Goal: Task Accomplishment & Management: Manage account settings

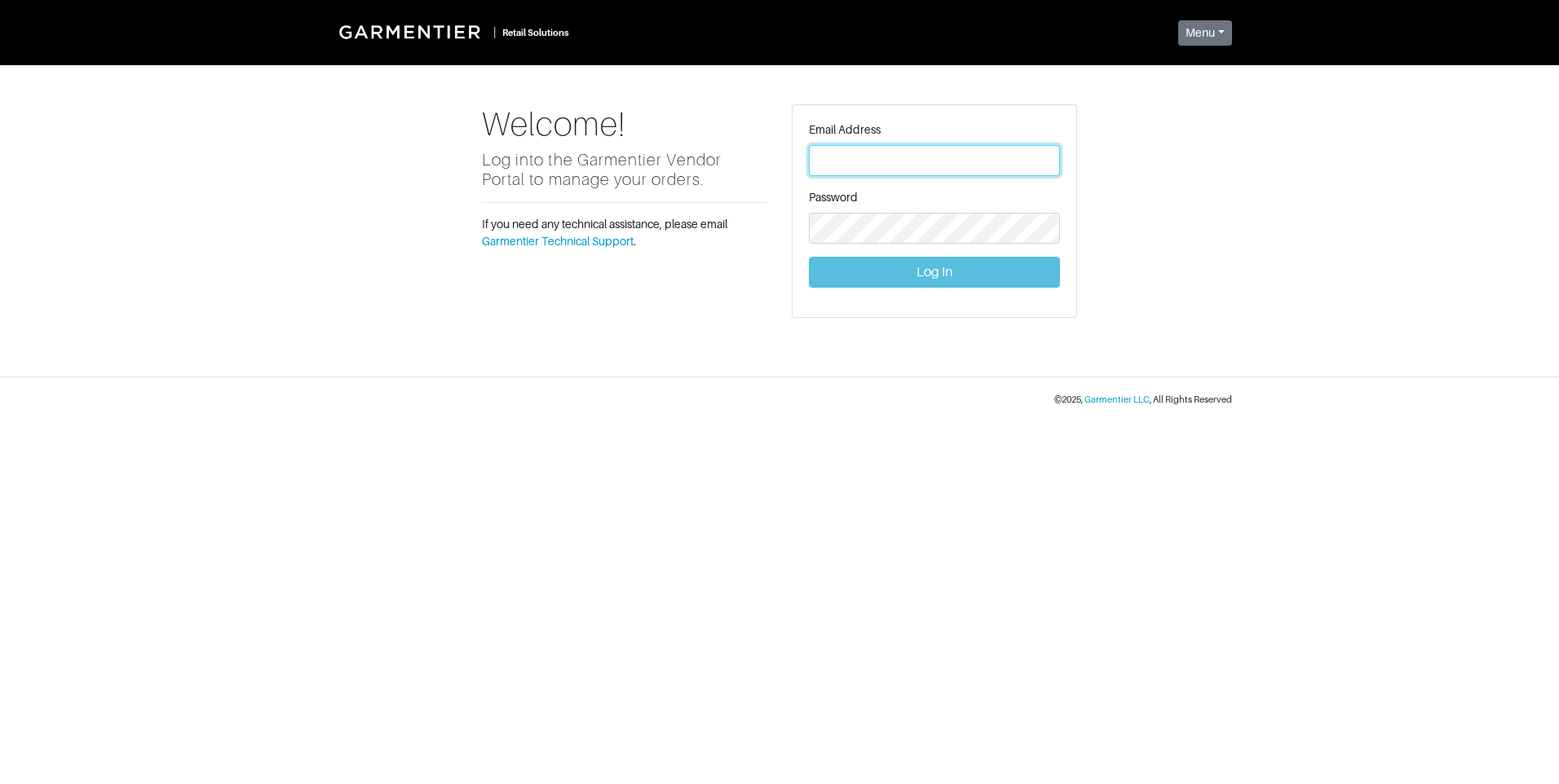
type input "[PERSON_NAME][EMAIL_ADDRESS][DOMAIN_NAME]"
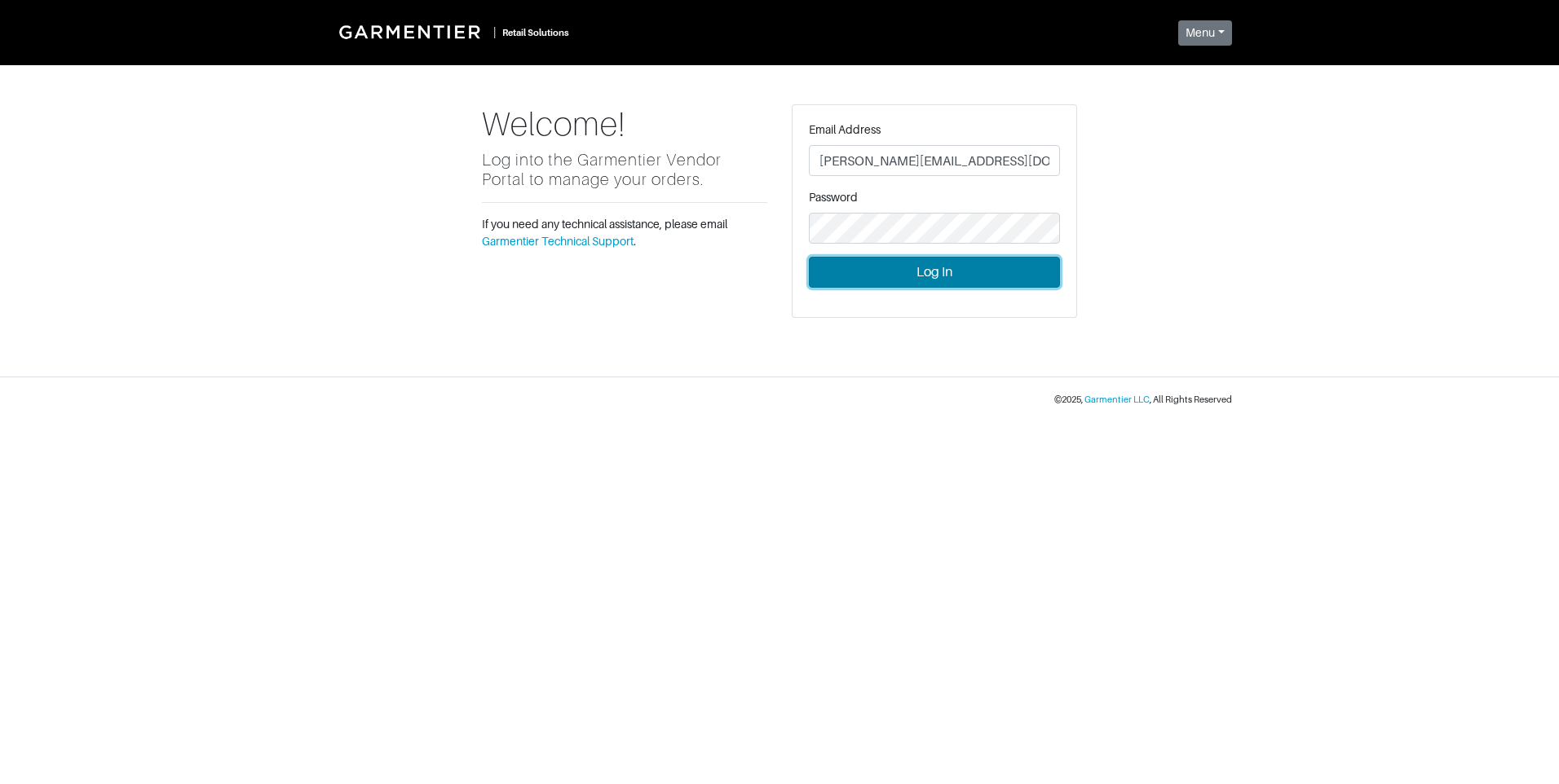
click at [965, 278] on button "Log In" at bounding box center [934, 272] width 251 height 31
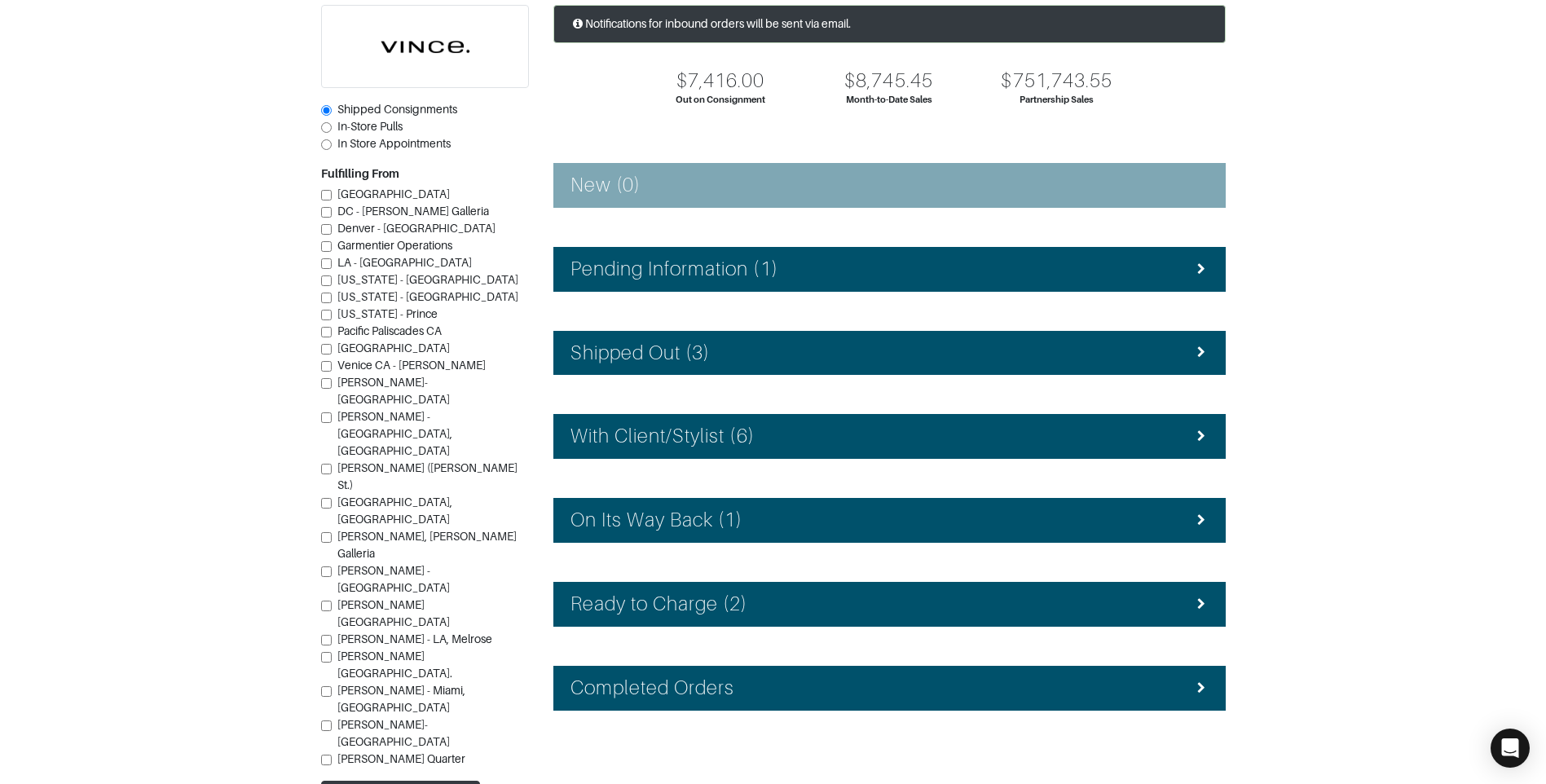
scroll to position [146, 0]
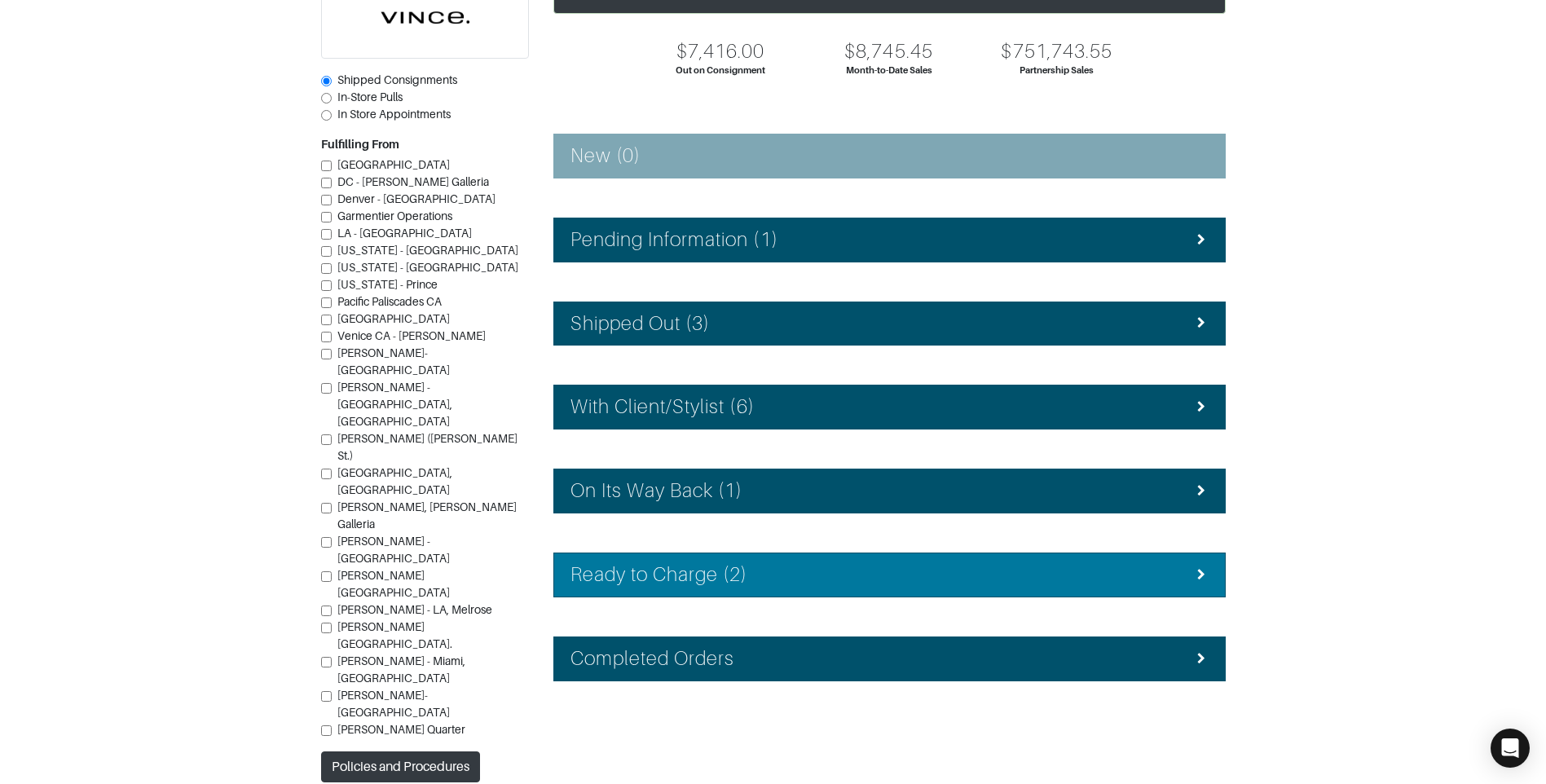
click at [885, 567] on div "Ready to Charge (2)" at bounding box center [890, 575] width 638 height 24
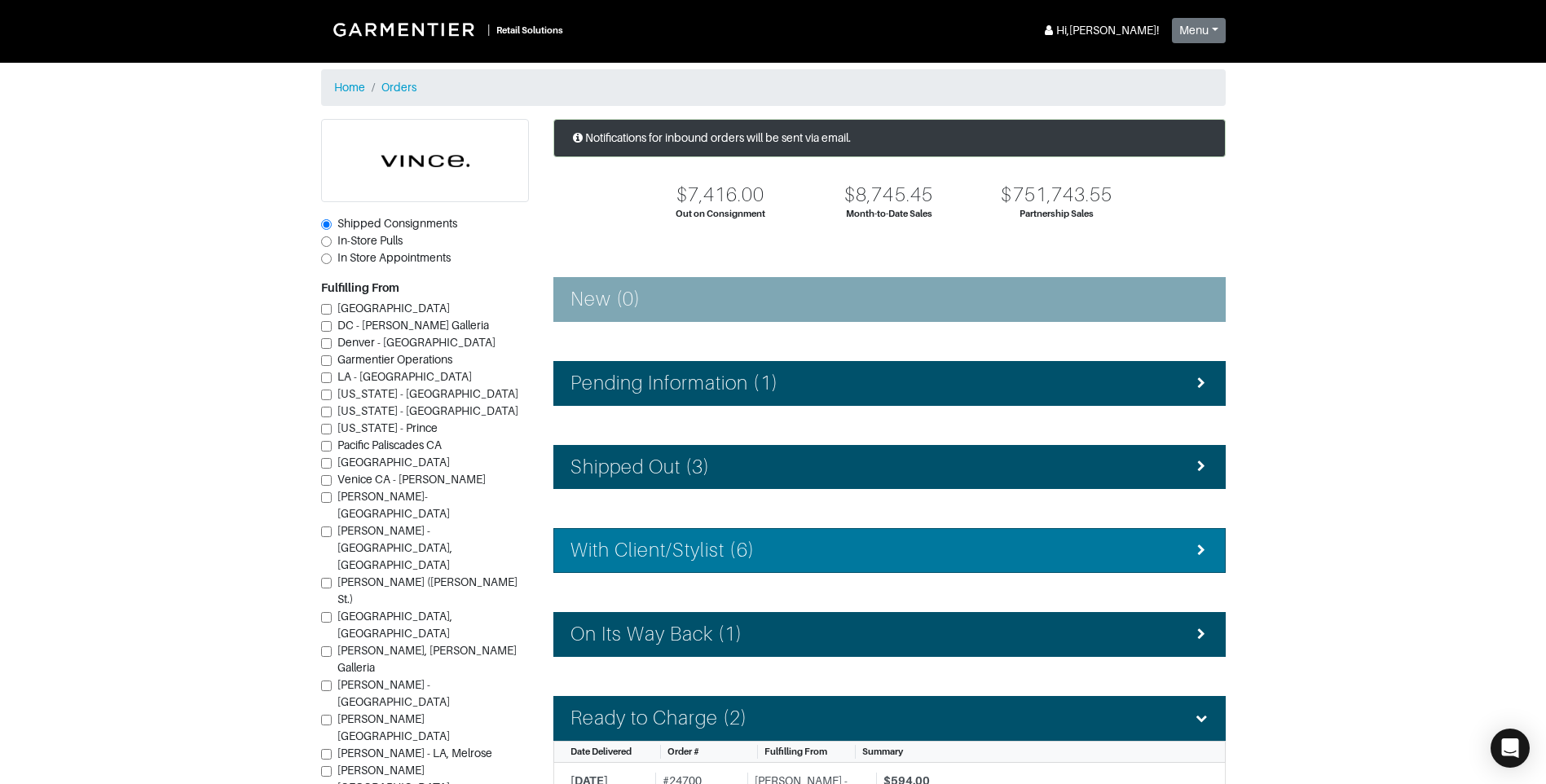
scroll to position [0, 0]
